Goal: Information Seeking & Learning: Learn about a topic

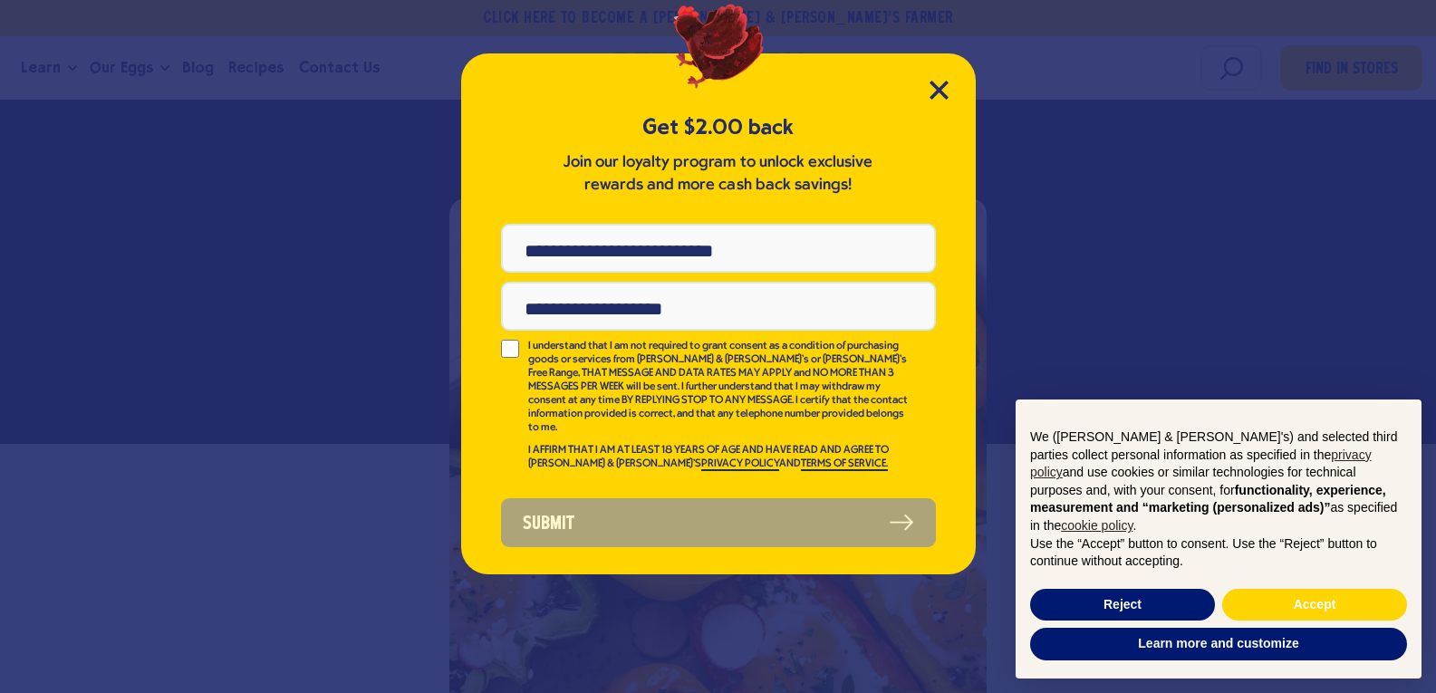
click at [945, 79] on div "Get $2.00 back Join our loyalty program to unlock exclusive rewards and more ca…" at bounding box center [718, 313] width 515 height 521
click at [951, 78] on div "Get $2.00 back Join our loyalty program to unlock exclusive rewards and more ca…" at bounding box center [718, 313] width 515 height 521
click at [946, 91] on icon "Close Modal" at bounding box center [939, 90] width 19 height 19
click at [130, 173] on div "Food 14 Keto and Low Carb Breakfast Recipes By" at bounding box center [718, 62] width 1396 height 222
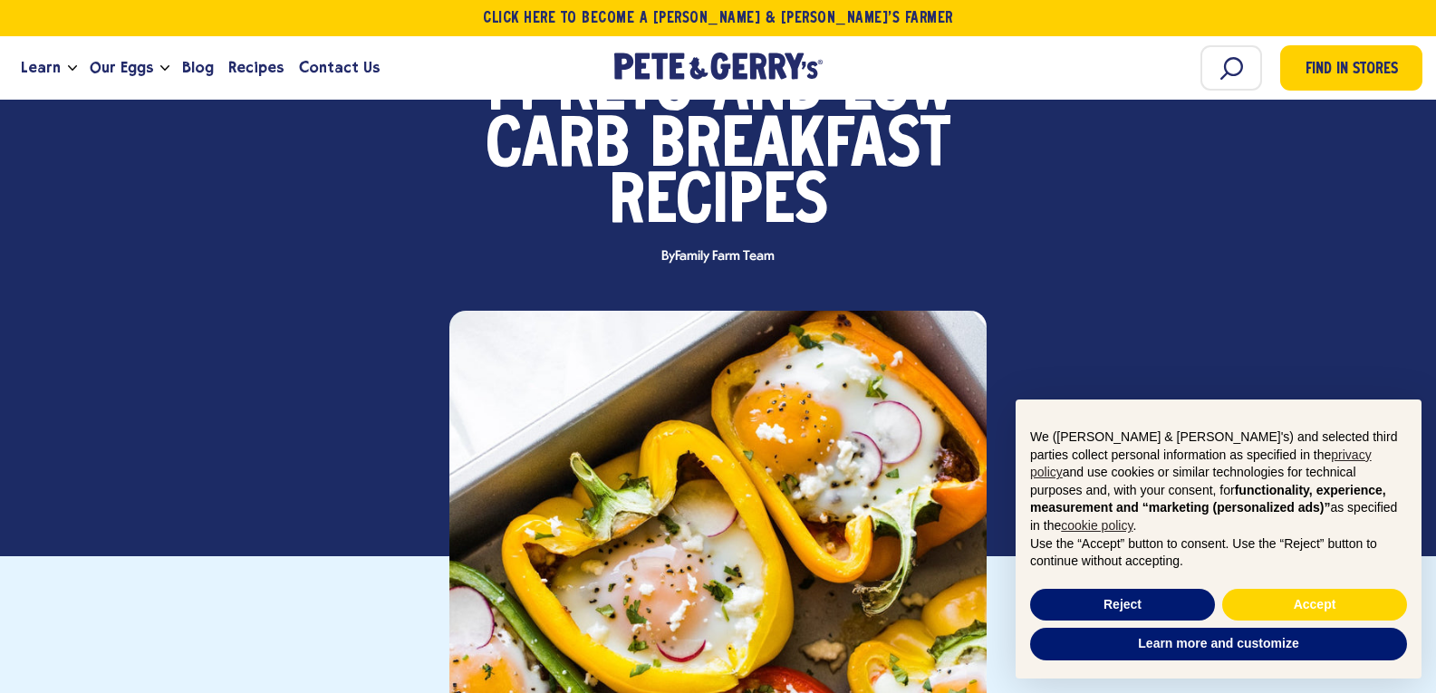
scroll to position [308, 0]
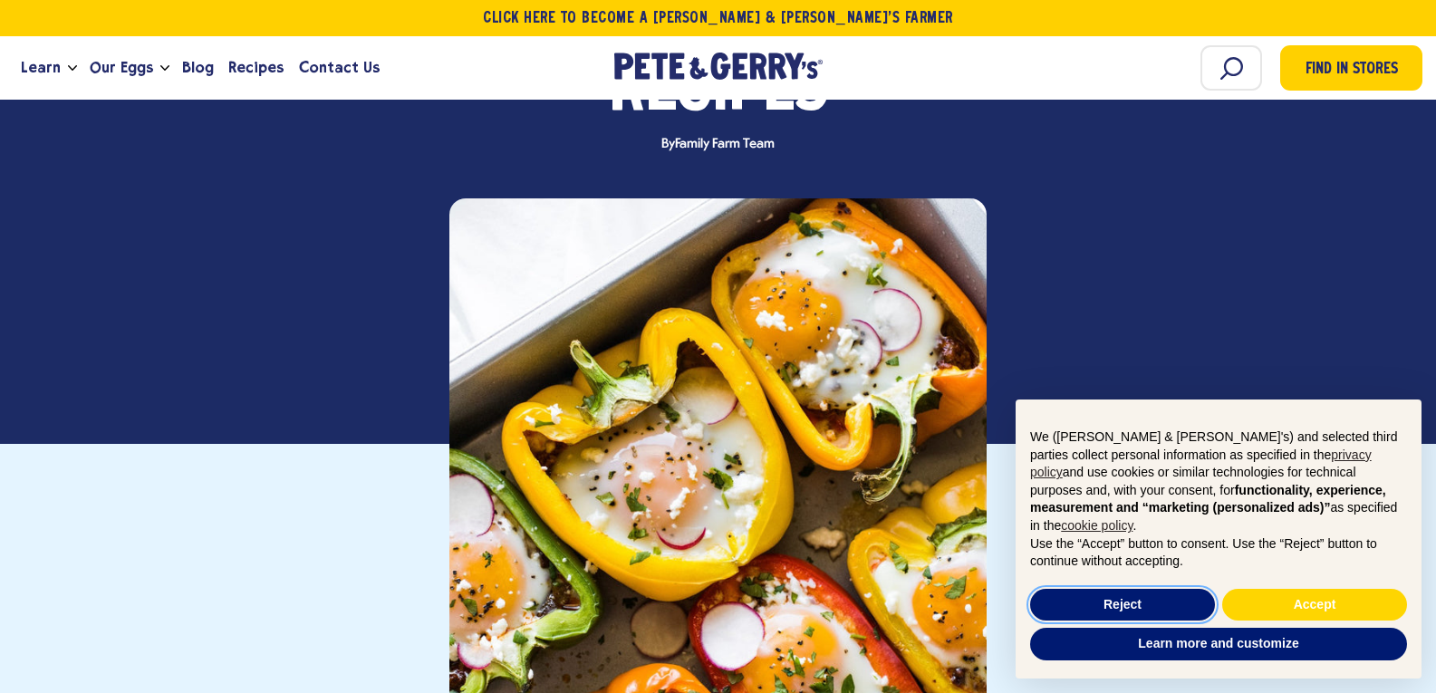
click at [1126, 610] on button "Reject" at bounding box center [1122, 605] width 185 height 33
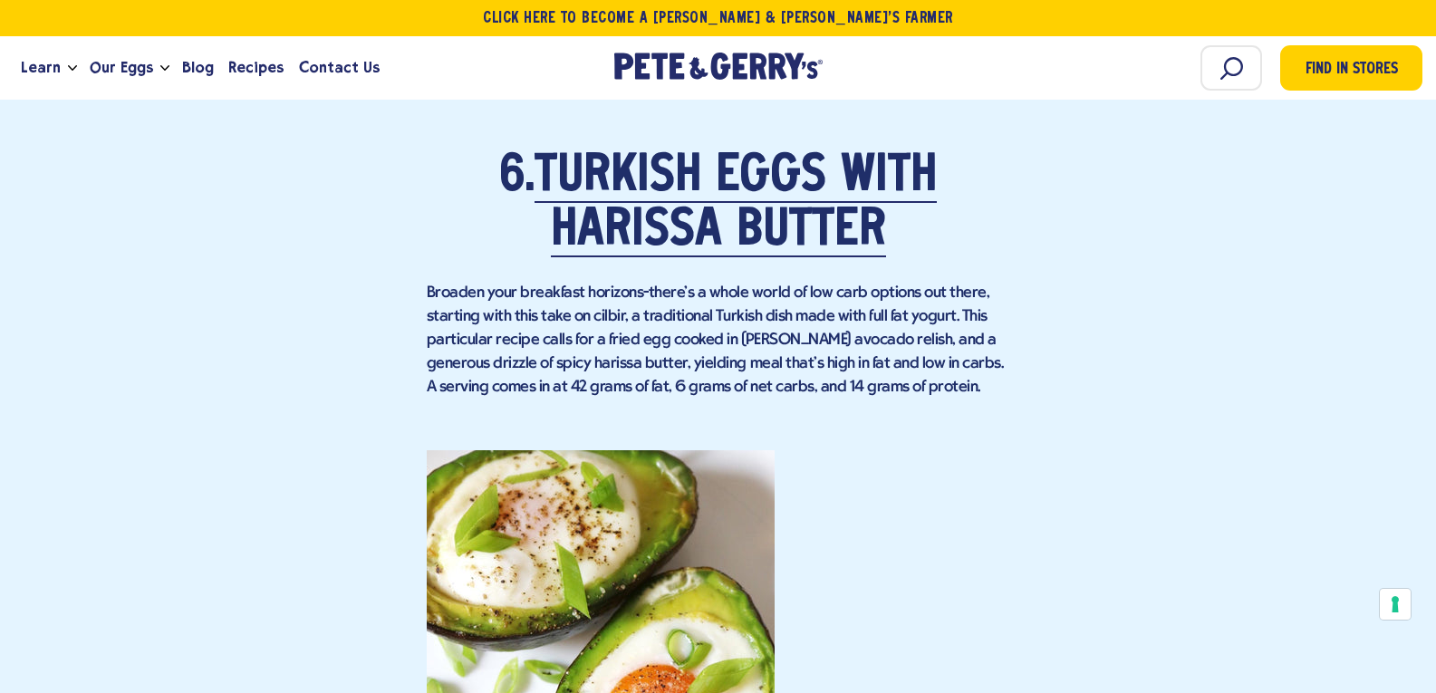
scroll to position [5756, 0]
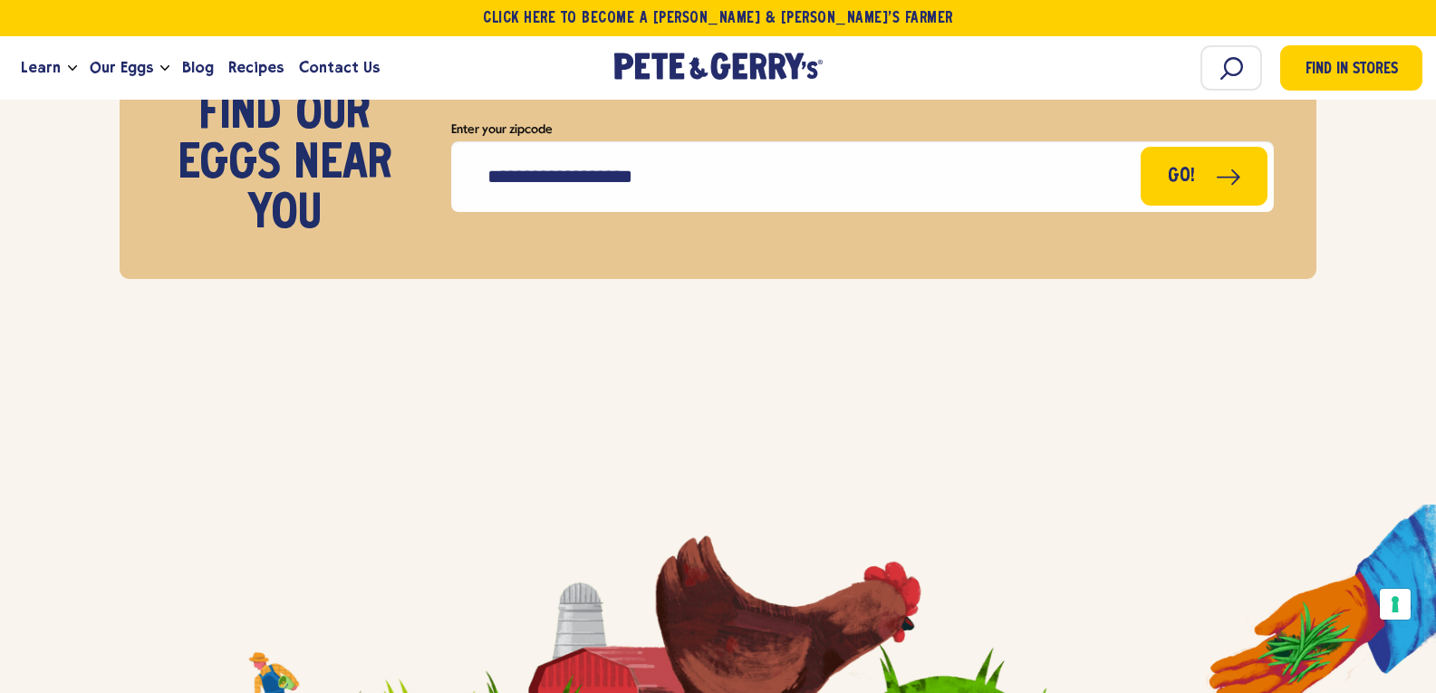
scroll to position [12123, 0]
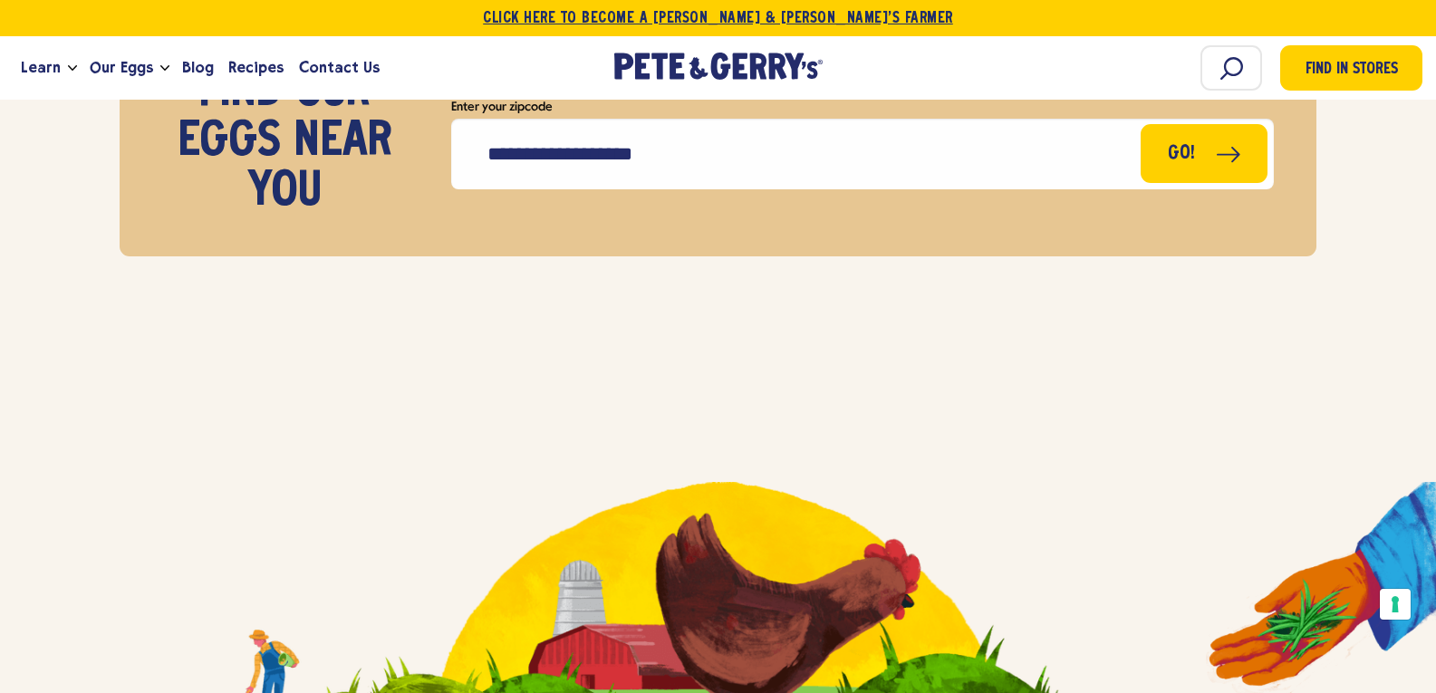
click at [18, 3] on link "Click Here To Become a [PERSON_NAME] & [PERSON_NAME]’s Farmer" at bounding box center [718, 18] width 1436 height 36
